Goal: Register for event/course

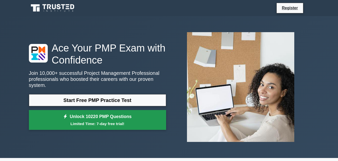
click at [151, 113] on link "Unlock 10220 PMP Questions Limited Time: 7-day free trial!" at bounding box center [97, 120] width 137 height 20
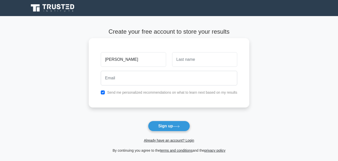
type input "[PERSON_NAME]"
click at [185, 63] on input "text" at bounding box center [204, 59] width 65 height 15
type input "m"
type input "[PERSON_NAME]"
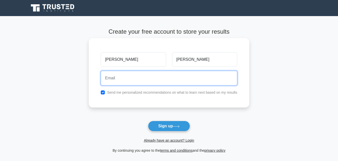
click at [173, 76] on input "email" at bounding box center [169, 78] width 136 height 15
type input "[EMAIL_ADDRESS][DOMAIN_NAME]"
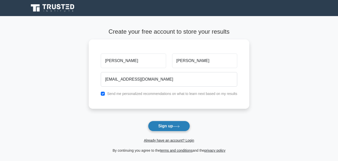
click at [171, 125] on button "Sign up" at bounding box center [169, 126] width 42 height 11
